Goal: Task Accomplishment & Management: Complete application form

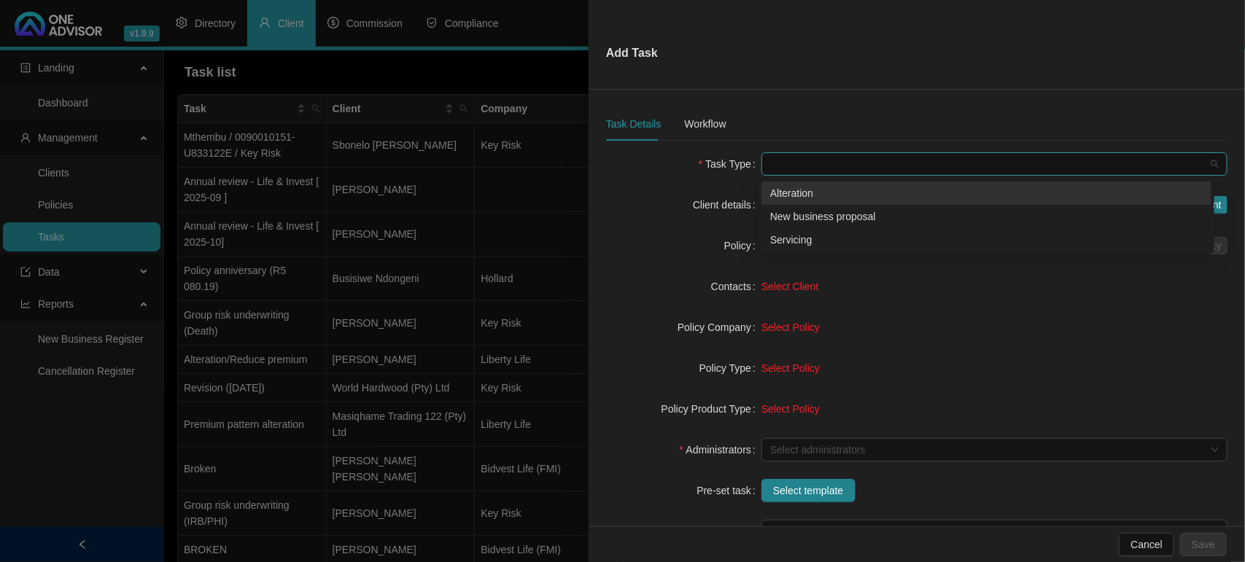
click at [784, 168] on span at bounding box center [994, 164] width 448 height 22
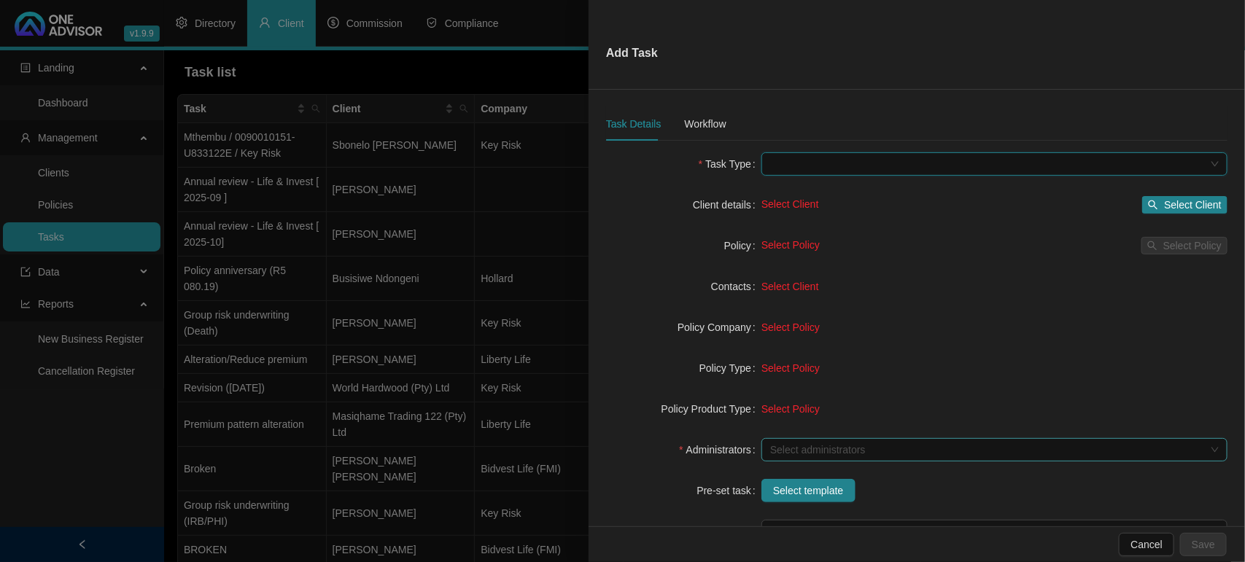
click at [806, 445] on div at bounding box center [986, 450] width 445 height 11
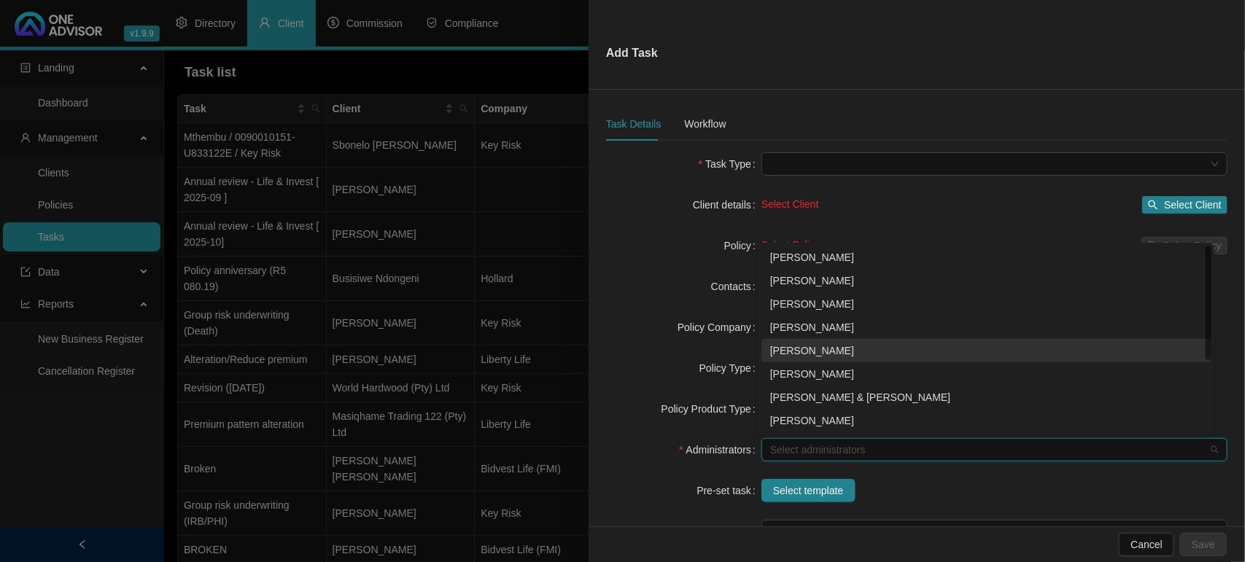
click at [806, 346] on div "[PERSON_NAME]" at bounding box center [986, 351] width 432 height 16
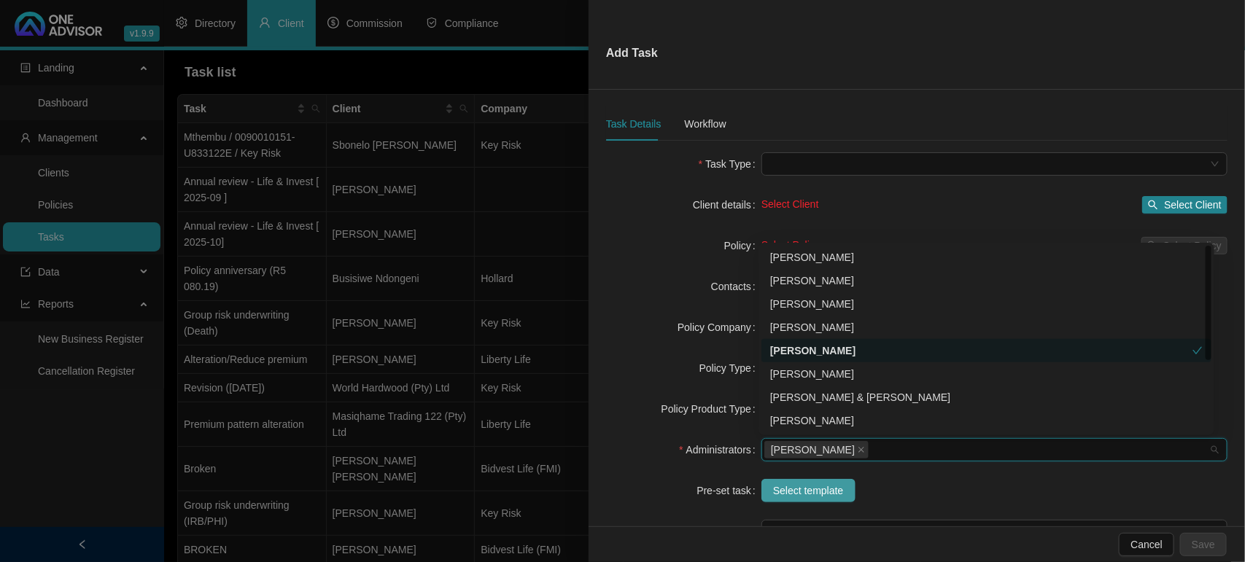
click at [814, 489] on span "Select template" at bounding box center [808, 491] width 71 height 16
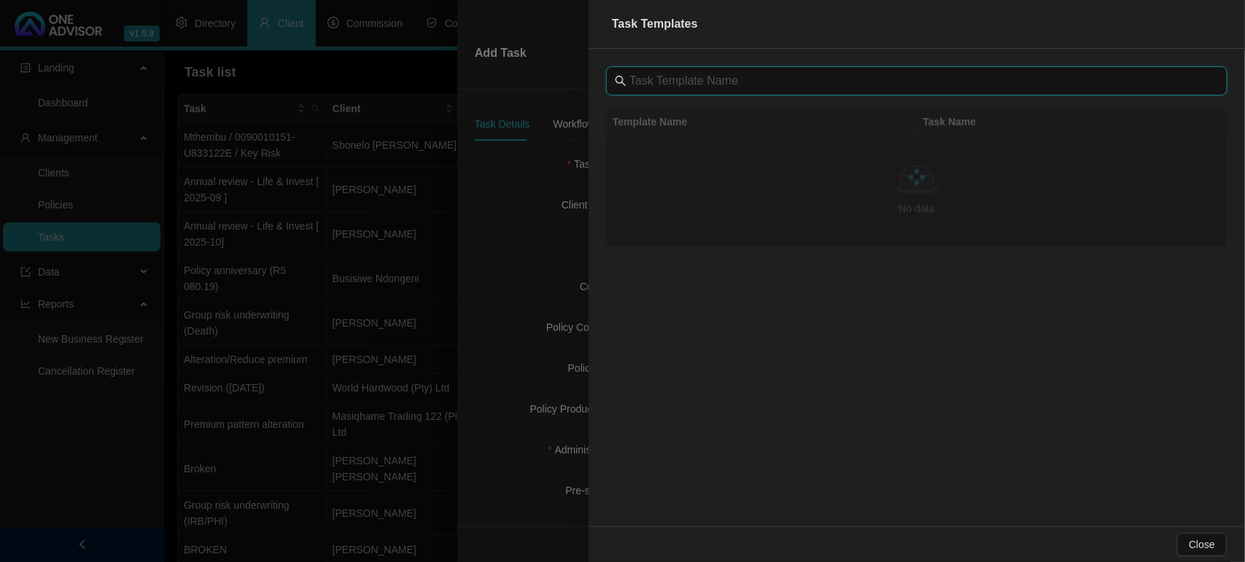
click at [676, 87] on input "text" at bounding box center [917, 80] width 577 height 17
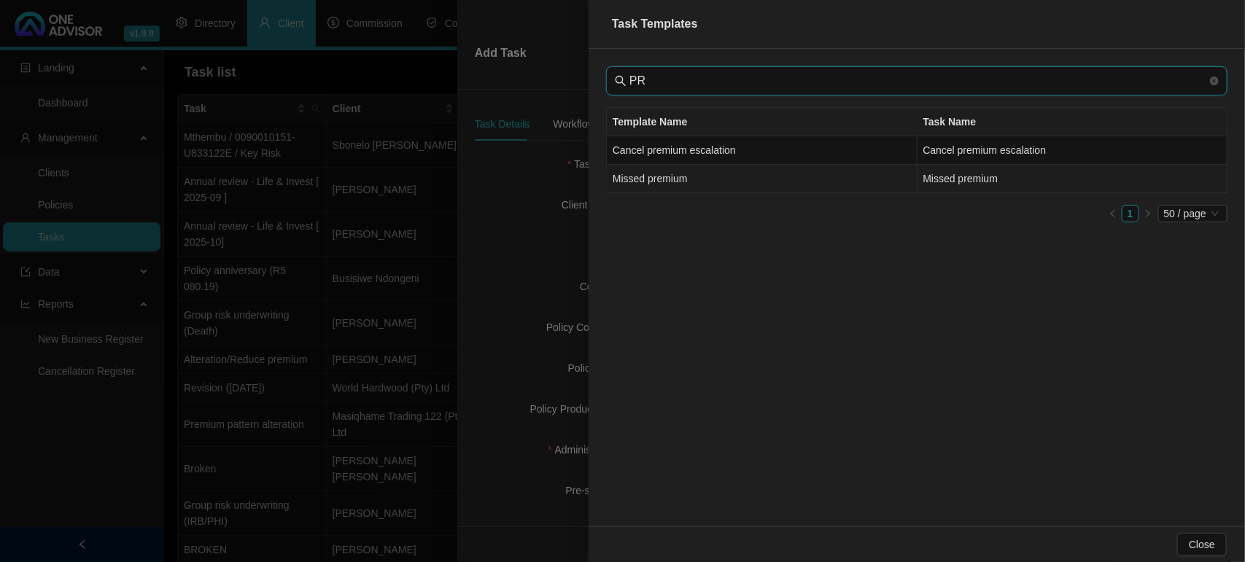
type input "PR"
click at [675, 180] on td "Missed premium" at bounding box center [762, 179] width 311 height 28
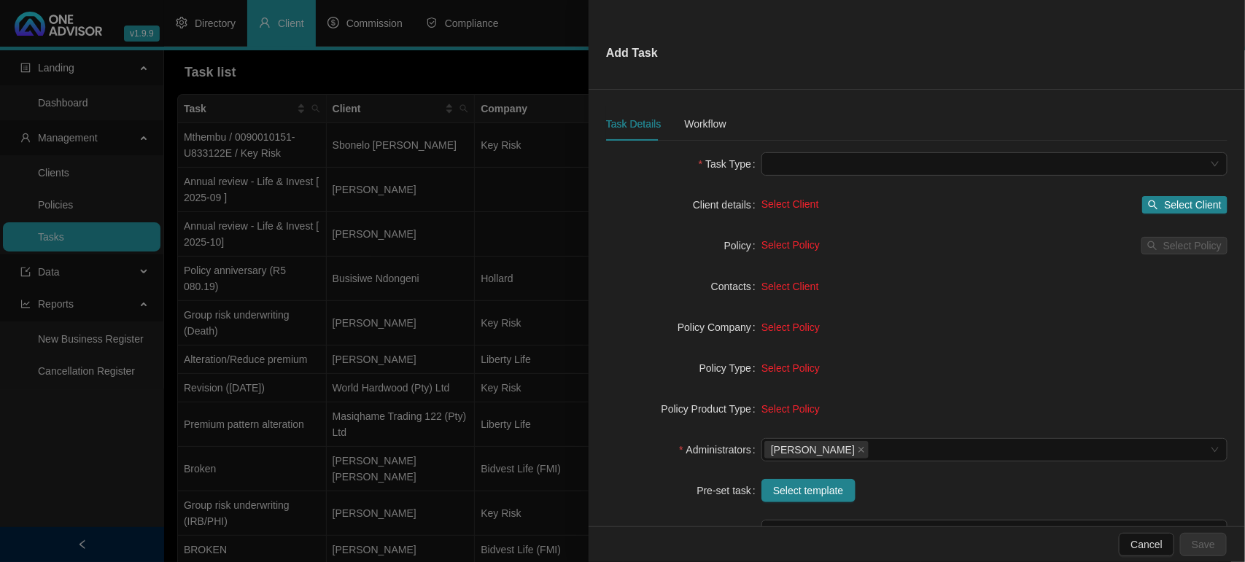
type input "Missed premium"
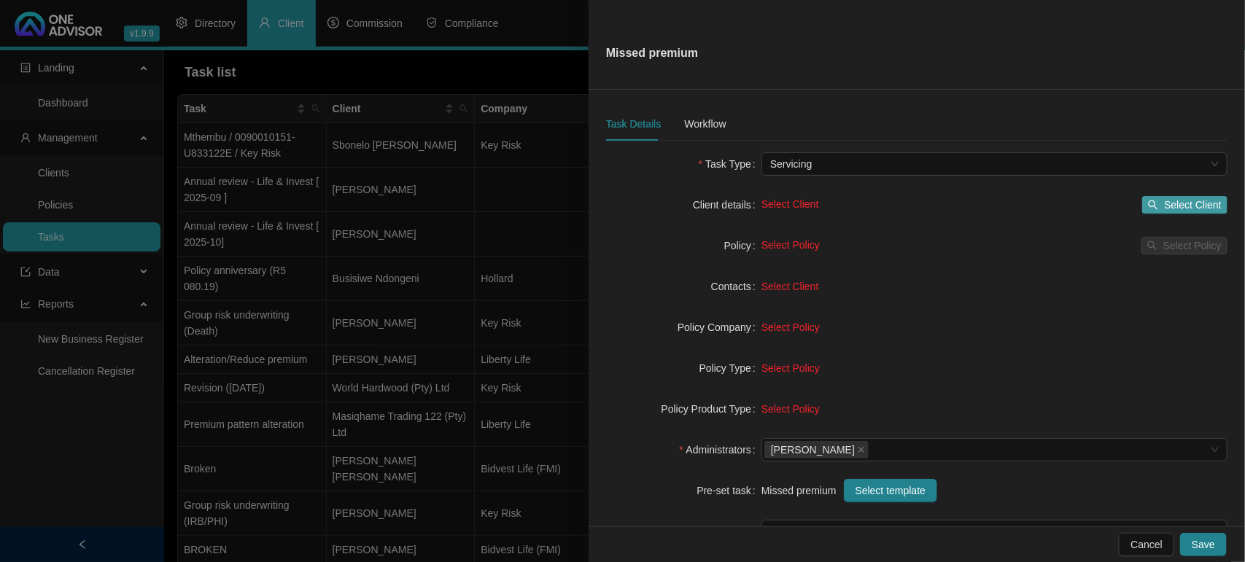
click at [1172, 202] on span "Select Client" at bounding box center [1193, 205] width 58 height 16
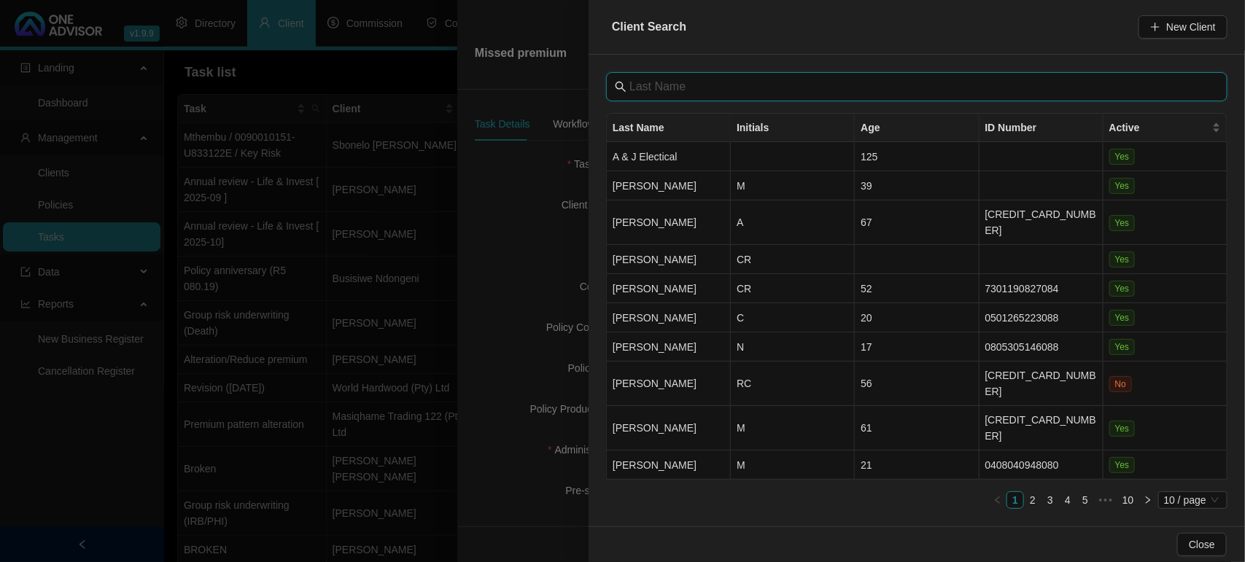
click at [711, 93] on input "text" at bounding box center [917, 86] width 577 height 17
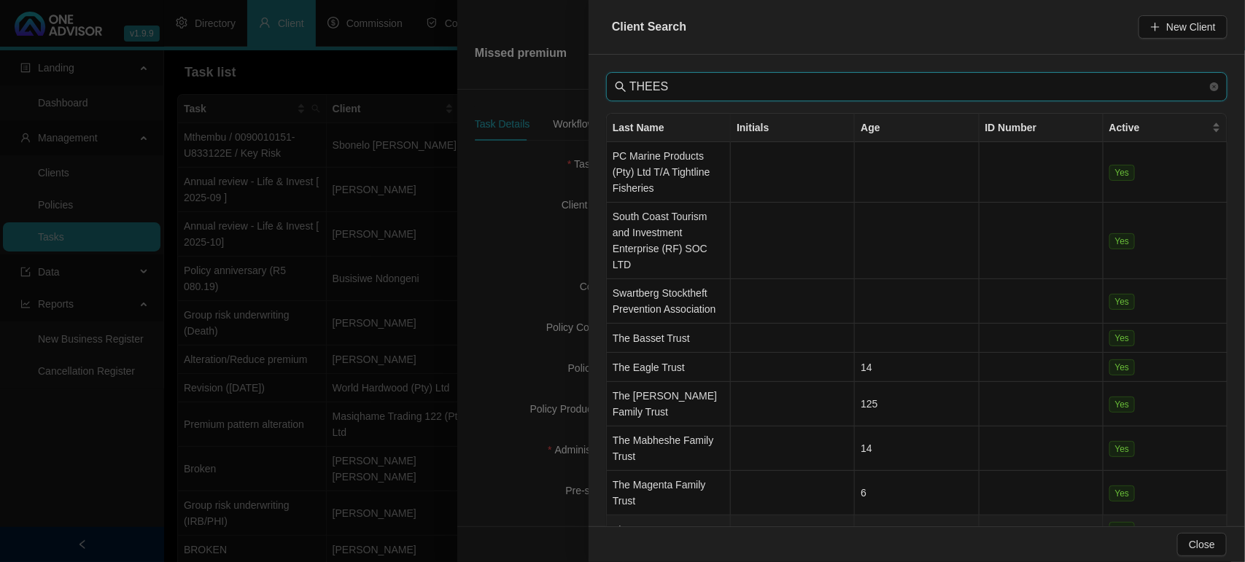
type input "THEES"
click at [653, 515] on td "Theessen" at bounding box center [669, 529] width 124 height 29
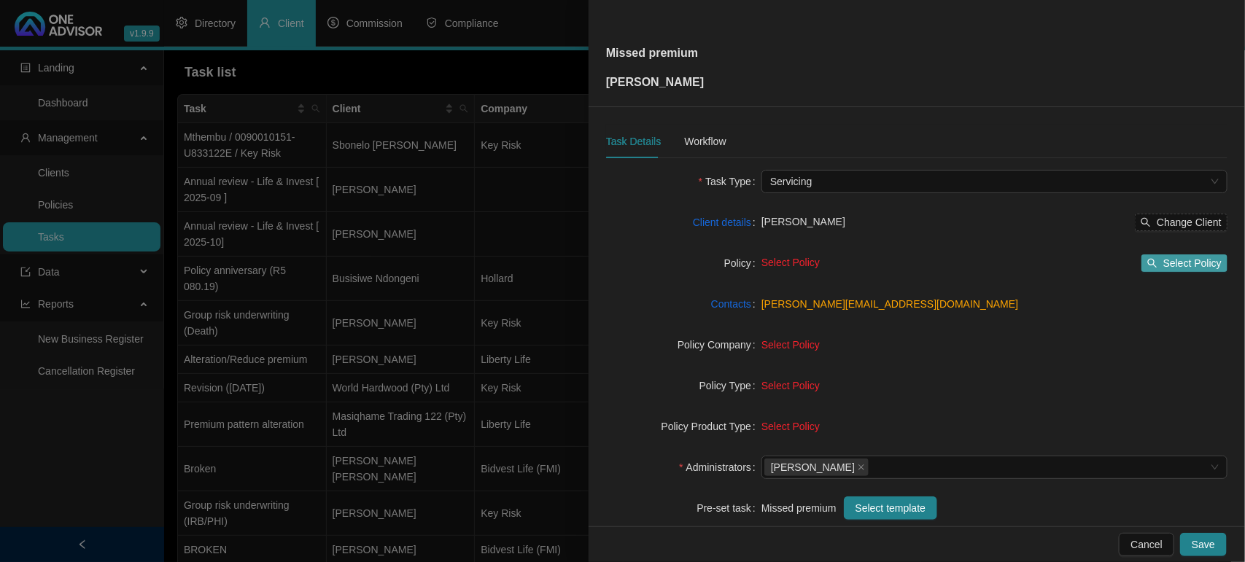
click at [1178, 267] on span "Select Policy" at bounding box center [1192, 263] width 58 height 16
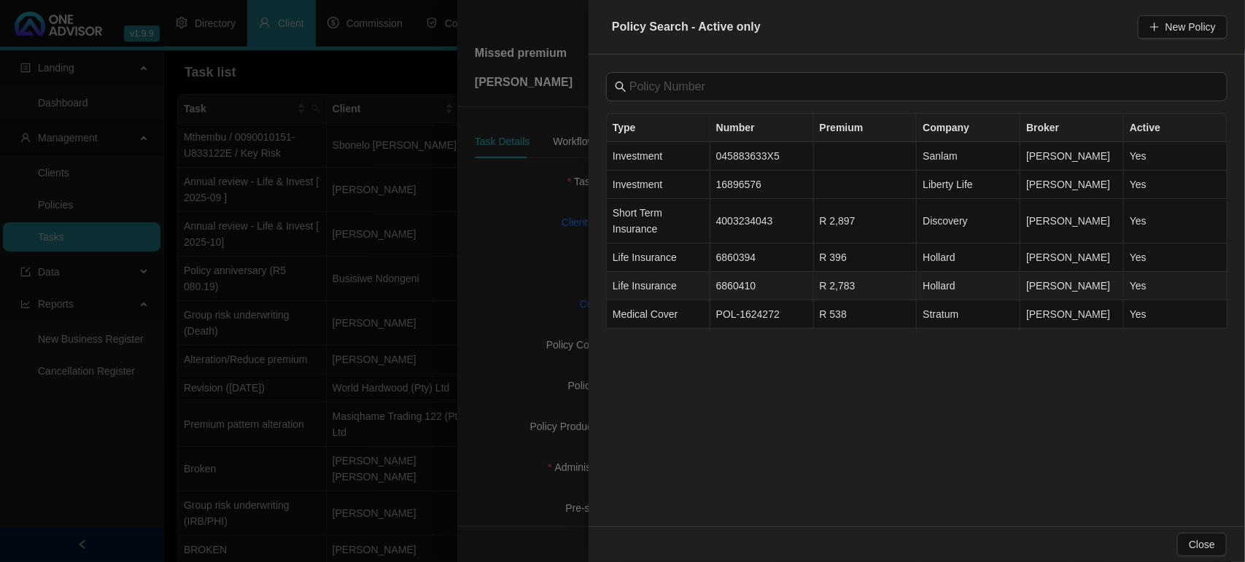
click at [775, 292] on td "6860410" at bounding box center [762, 286] width 104 height 28
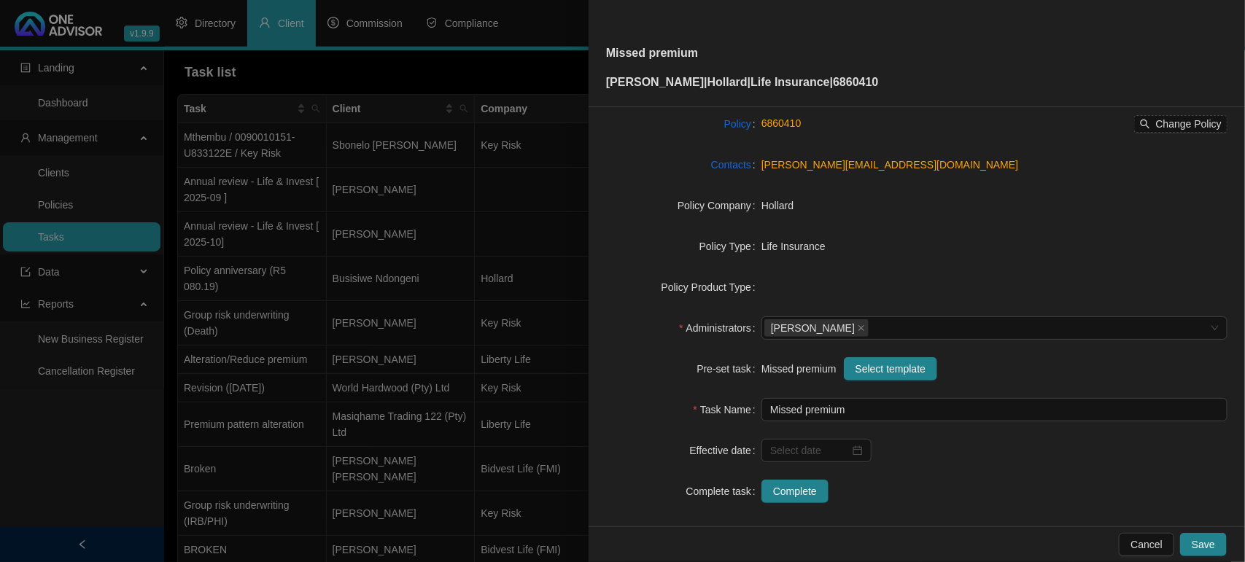
scroll to position [151, 0]
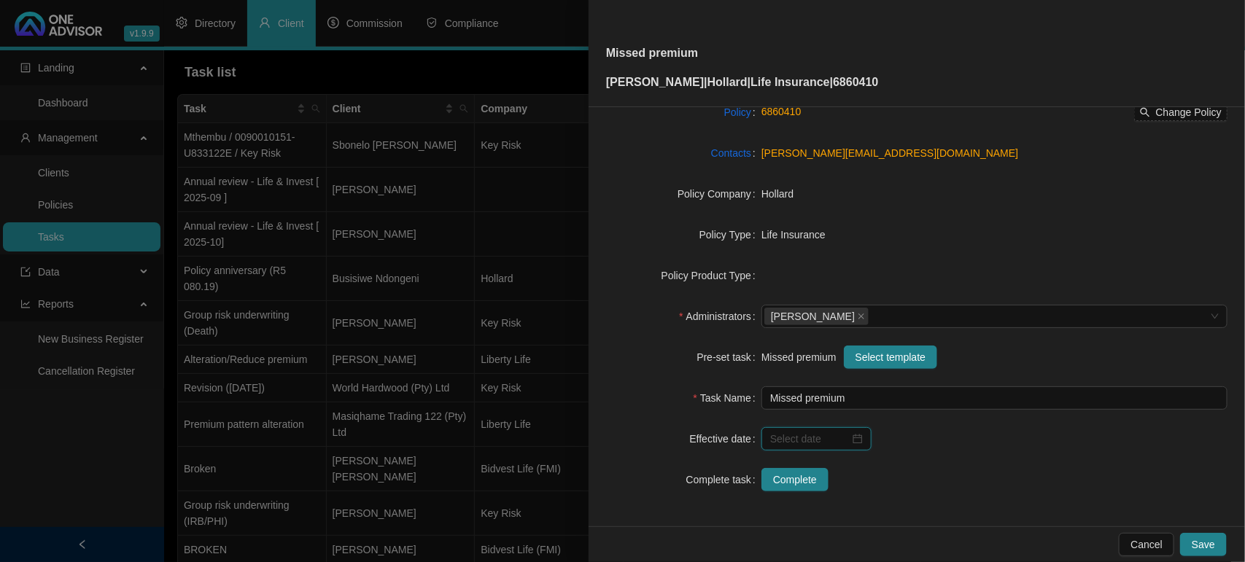
click at [829, 440] on input at bounding box center [809, 439] width 79 height 16
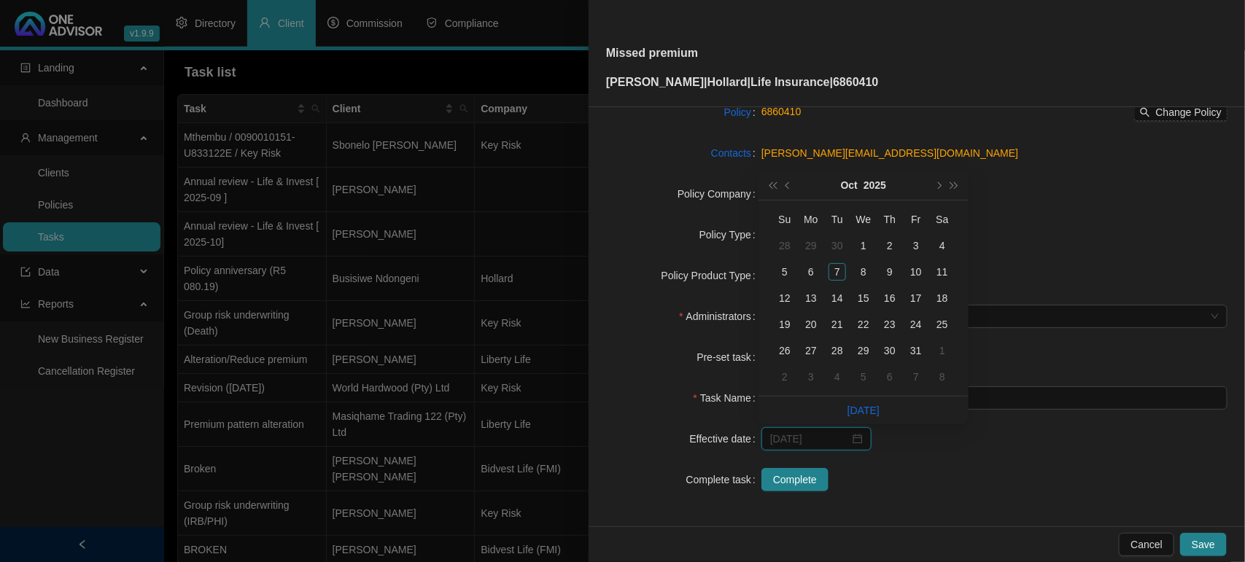
type input "[DATE]"
click at [859, 249] on div "1" at bounding box center [863, 245] width 17 height 17
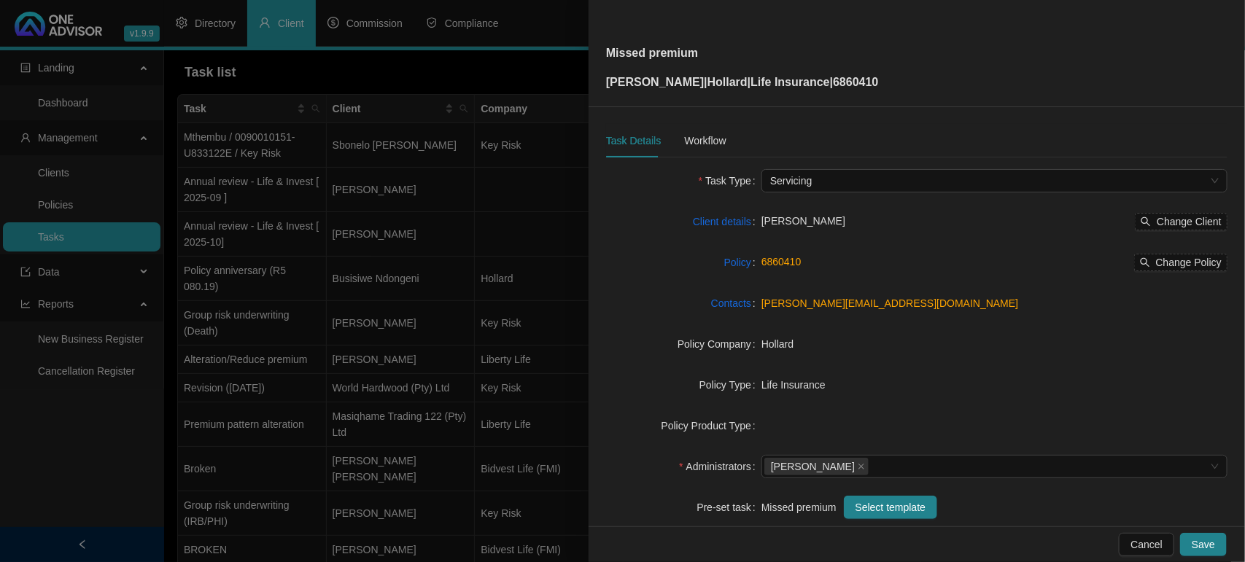
scroll to position [0, 0]
click at [708, 133] on div "Workflow" at bounding box center [705, 141] width 42 height 16
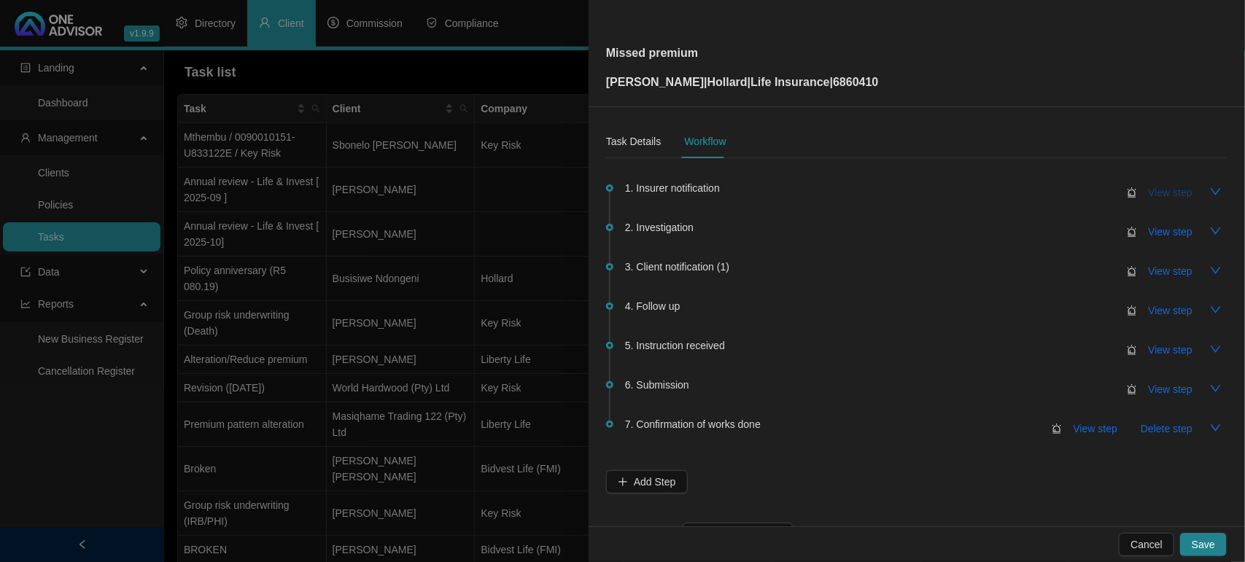
click at [1148, 190] on span "View step" at bounding box center [1170, 192] width 44 height 16
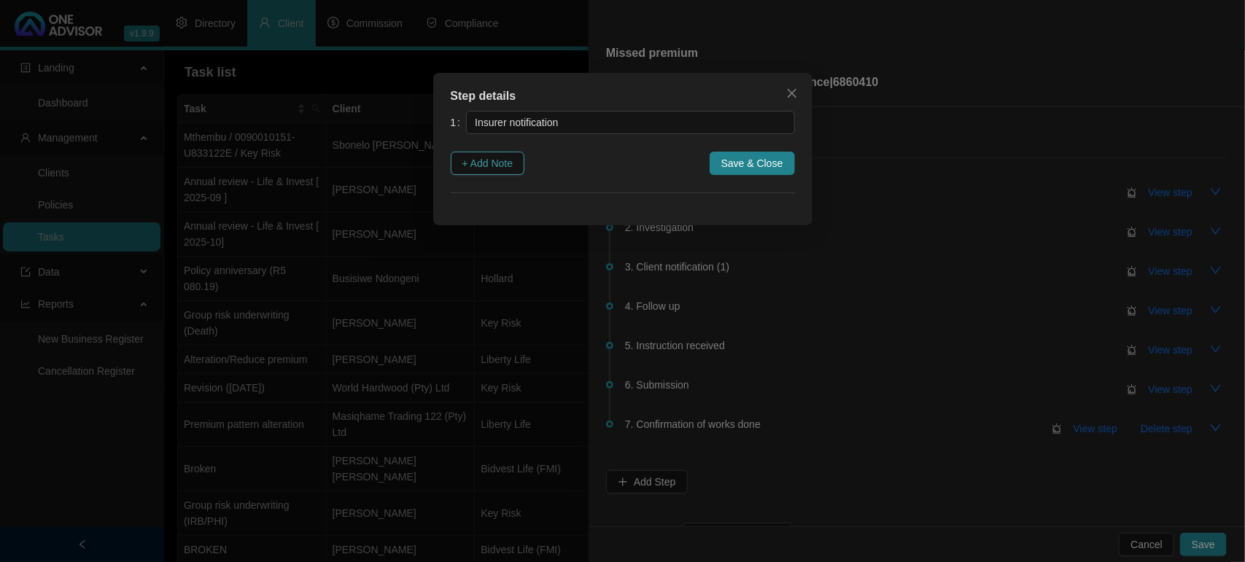
click at [514, 175] on button "+ Add Note" at bounding box center [488, 163] width 74 height 23
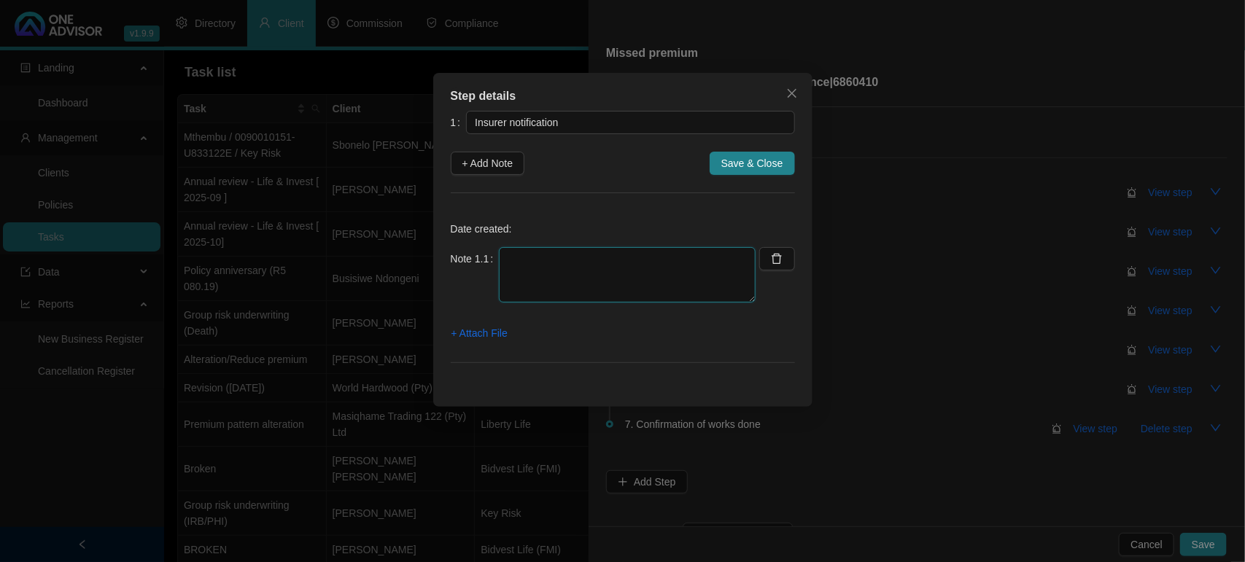
click at [647, 292] on textarea at bounding box center [627, 274] width 257 height 55
type textarea "0"
type textarea "m"
type textarea "Notification of missed premium received"
click at [497, 332] on span "+ Attach File" at bounding box center [479, 333] width 56 height 16
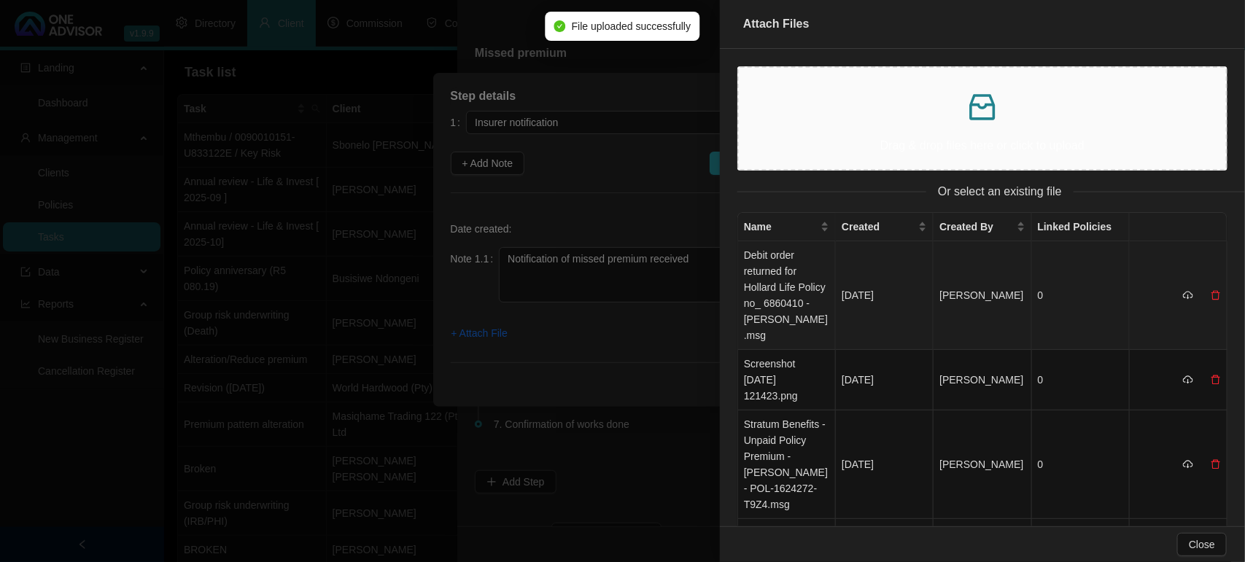
click at [778, 281] on td "Debit order returned for Hollard Life Policy no_ 6860410 - [PERSON_NAME].msg" at bounding box center [787, 295] width 98 height 109
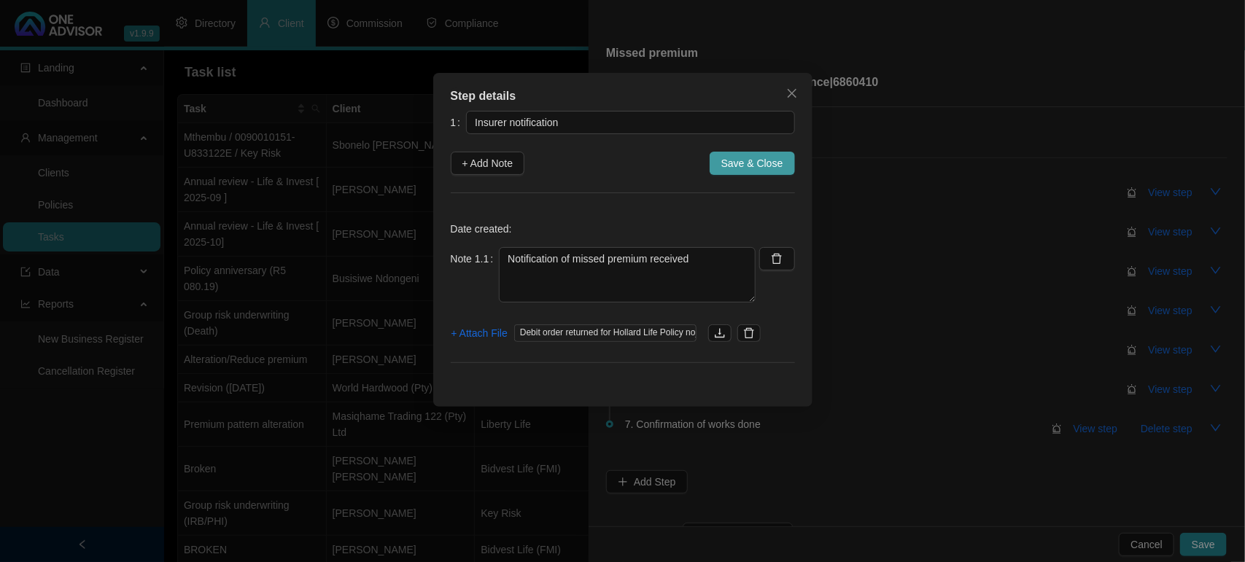
click at [742, 157] on span "Save & Close" at bounding box center [752, 163] width 62 height 16
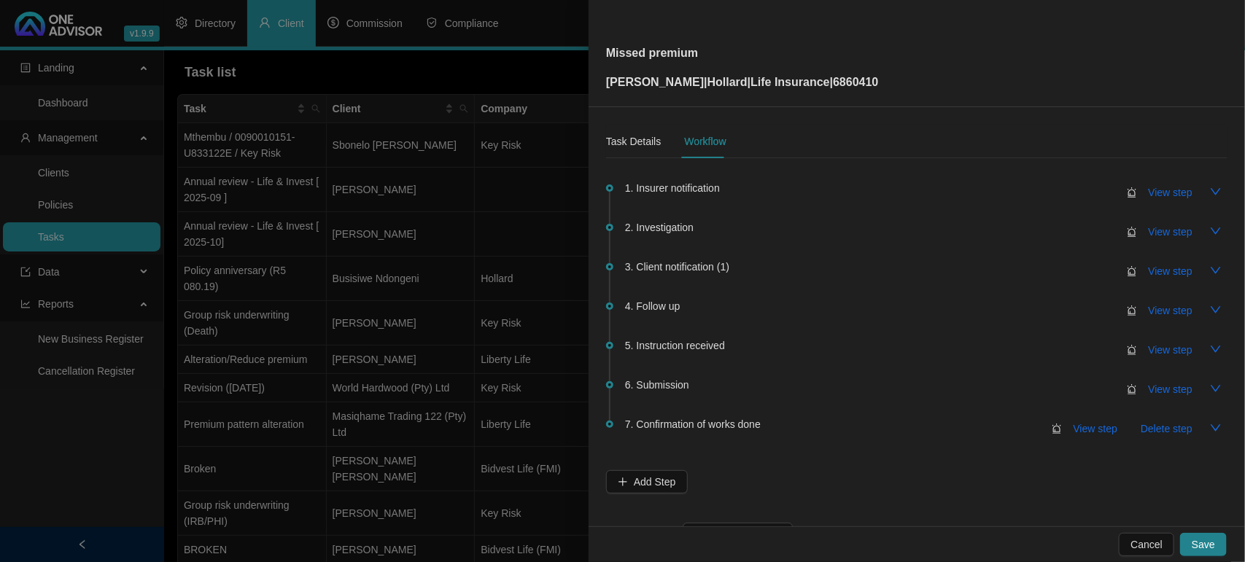
scroll to position [53, 0]
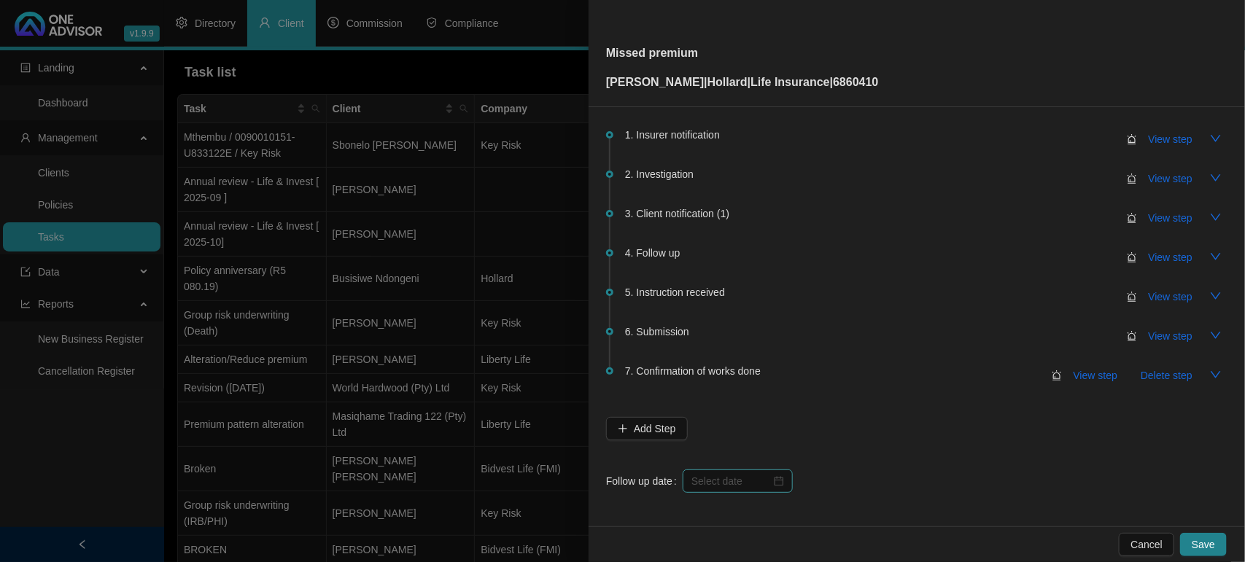
click at [715, 470] on div at bounding box center [737, 481] width 110 height 23
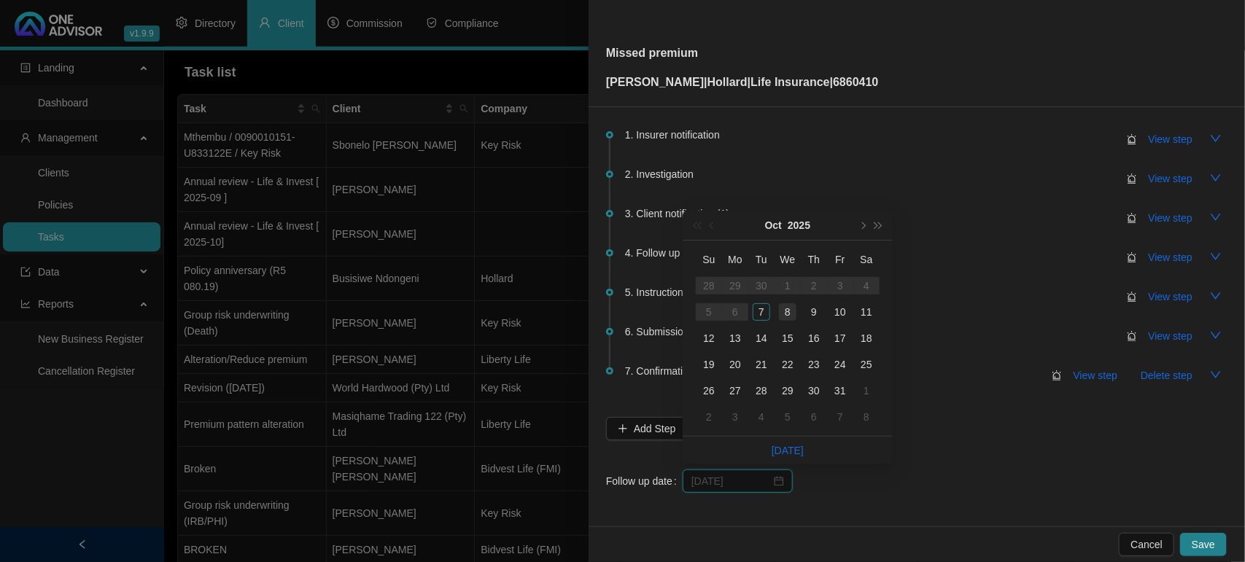
type input "[DATE]"
click at [788, 314] on div "8" at bounding box center [787, 311] width 17 height 17
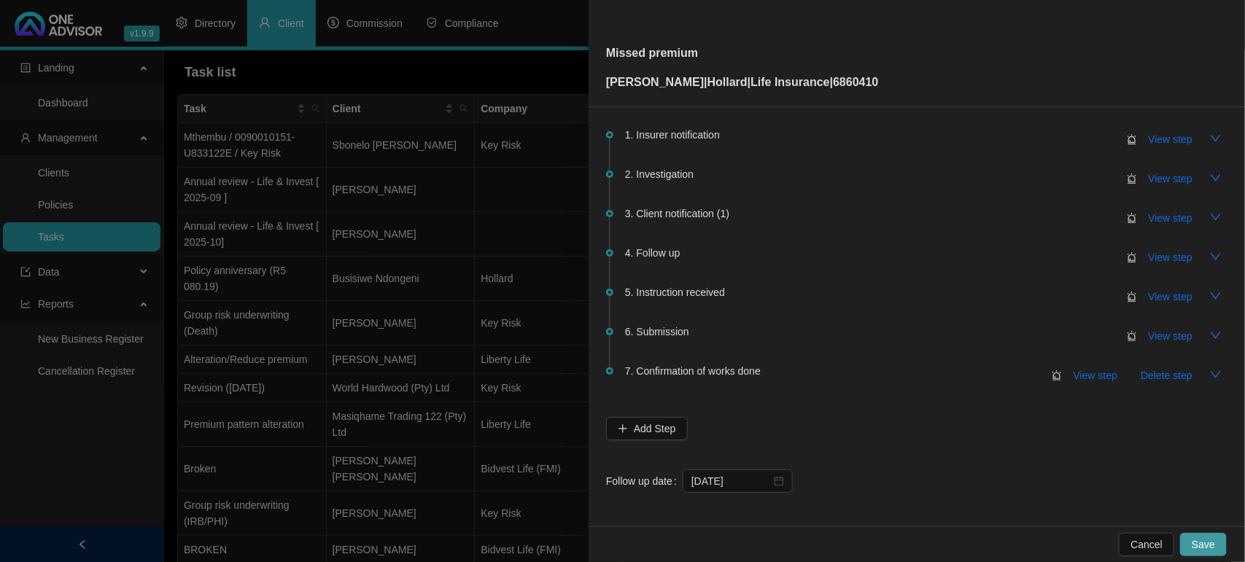
click at [1213, 545] on span "Save" at bounding box center [1202, 545] width 23 height 16
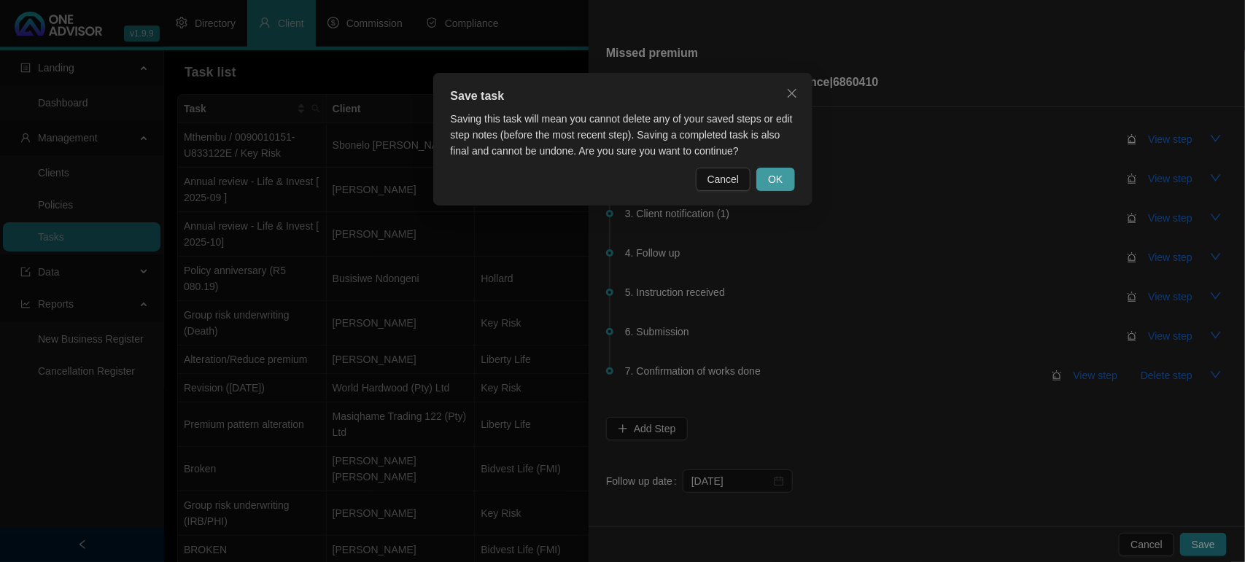
click at [774, 182] on span "OK" at bounding box center [775, 179] width 15 height 16
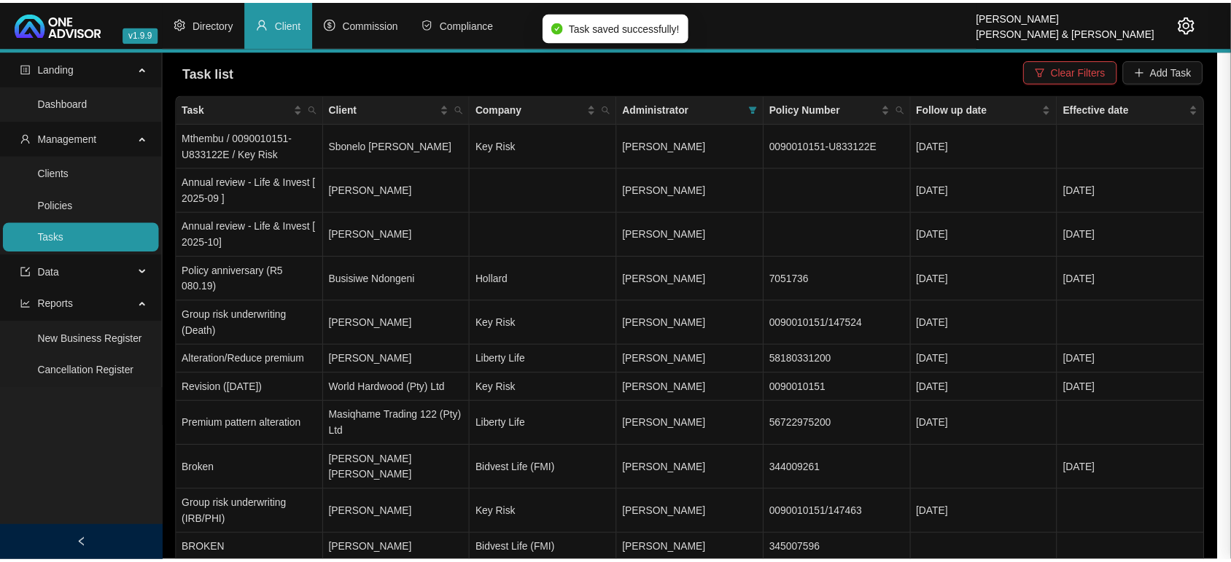
scroll to position [0, 0]
